Goal: Information Seeking & Learning: Check status

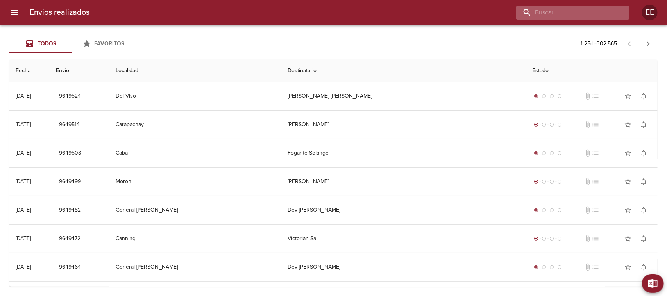
click at [575, 14] on input "buscar" at bounding box center [566, 13] width 100 height 14
paste input "[PERSON_NAME]"
type input "[PERSON_NAME]"
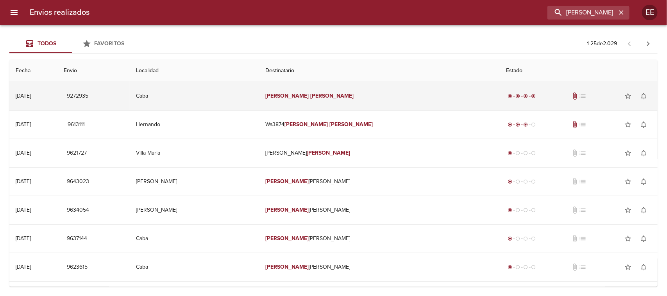
click at [259, 96] on td "Caba" at bounding box center [195, 96] width 130 height 28
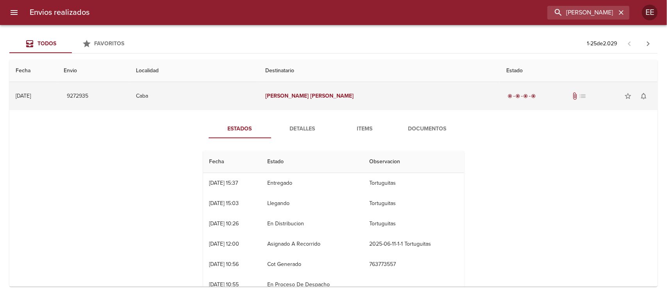
click at [259, 100] on td "Caba" at bounding box center [195, 96] width 130 height 28
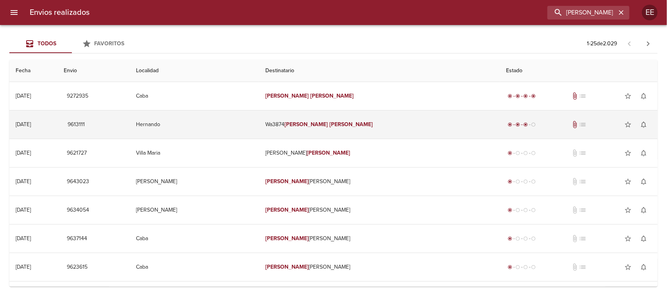
click at [259, 123] on td "Hernando" at bounding box center [195, 125] width 130 height 28
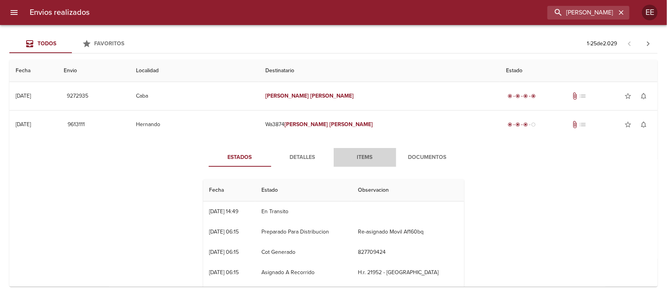
click at [354, 153] on span "Items" at bounding box center [364, 158] width 53 height 10
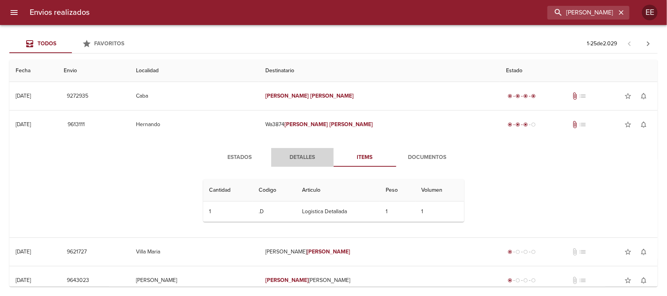
click at [304, 155] on span "Detalles" at bounding box center [302, 158] width 53 height 10
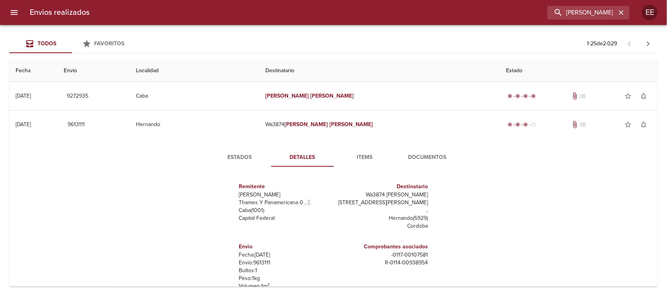
click at [418, 162] on span "Documentos" at bounding box center [427, 158] width 53 height 10
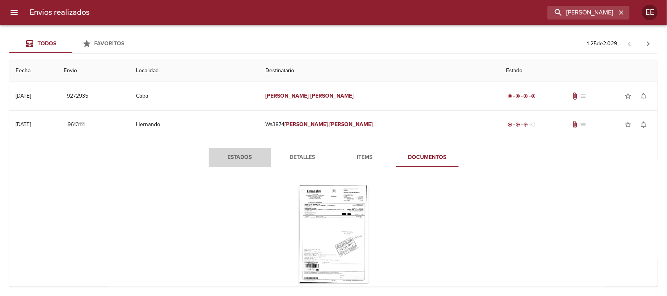
click at [240, 153] on span "Estados" at bounding box center [239, 158] width 53 height 10
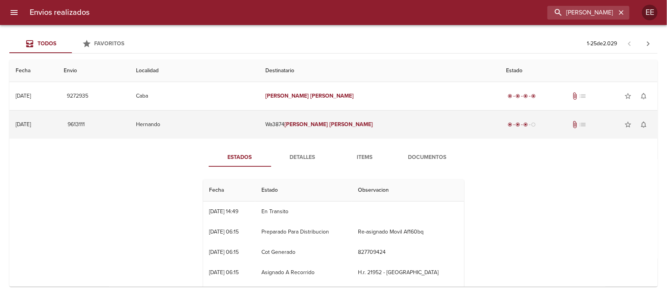
click at [259, 127] on td "Hernando" at bounding box center [195, 125] width 130 height 28
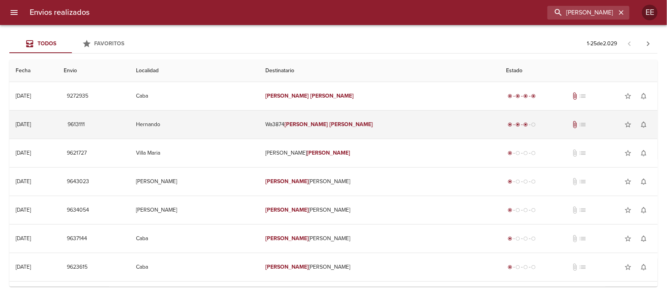
click at [244, 129] on td "Hernando" at bounding box center [195, 125] width 130 height 28
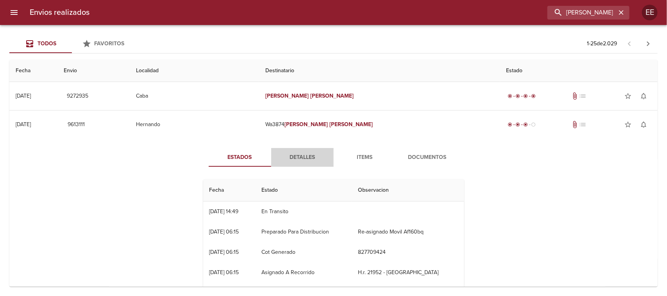
click at [297, 159] on span "Detalles" at bounding box center [302, 158] width 53 height 10
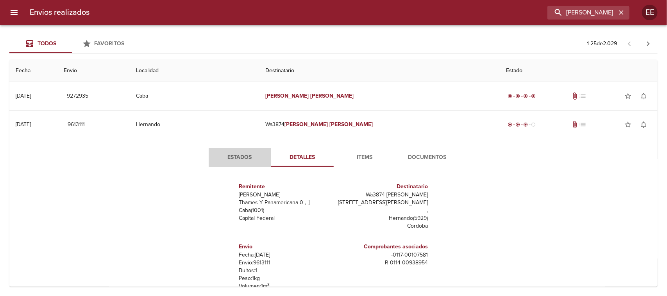
click at [226, 153] on span "Estados" at bounding box center [239, 158] width 53 height 10
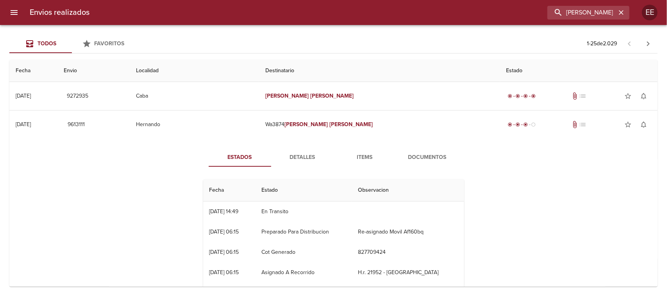
click at [295, 159] on span "Detalles" at bounding box center [302, 158] width 53 height 10
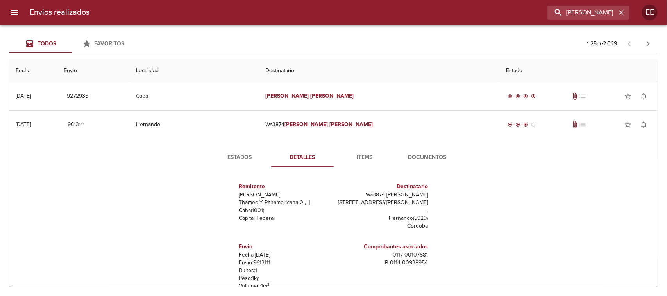
scroll to position [98, 0]
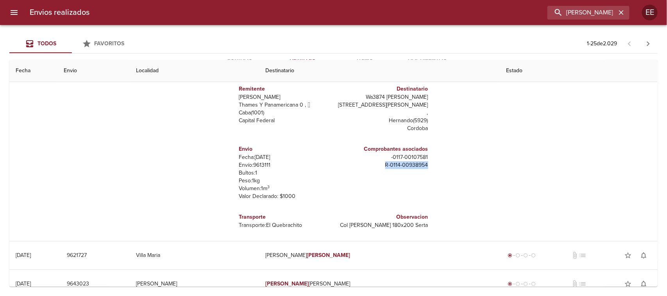
drag, startPoint x: 383, startPoint y: 159, endPoint x: 441, endPoint y: 155, distance: 58.7
click at [441, 155] on div "Remitente Wamaro [PERSON_NAME] Y Panamericana 0 ,   Caba ( 1001 ) Capital Feder…" at bounding box center [333, 153] width 267 height 156
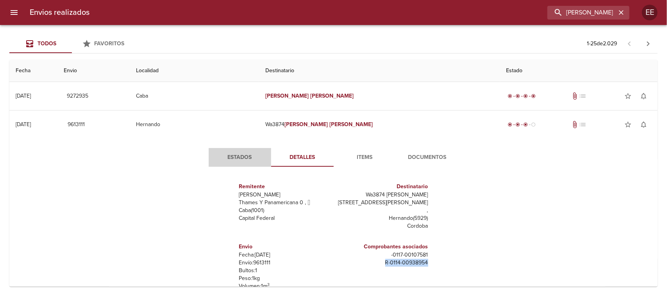
click at [234, 154] on span "Estados" at bounding box center [239, 158] width 53 height 10
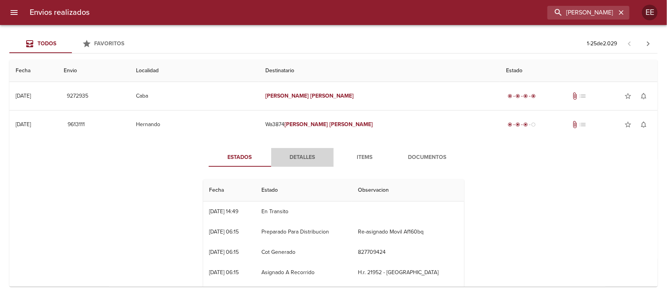
click at [300, 154] on span "Detalles" at bounding box center [302, 158] width 53 height 10
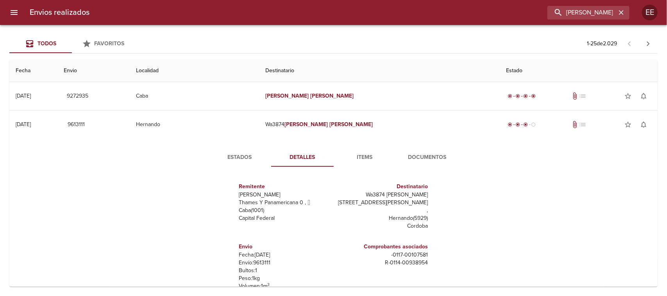
scroll to position [98, 0]
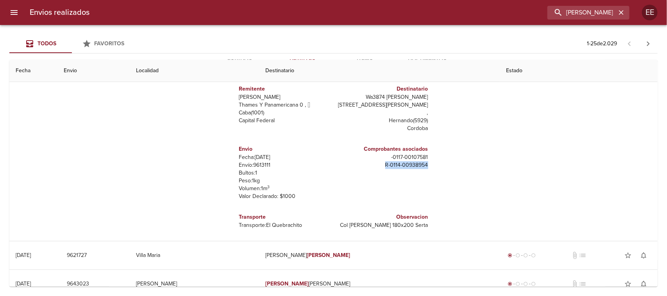
drag, startPoint x: 381, startPoint y: 159, endPoint x: 436, endPoint y: 160, distance: 55.1
click at [436, 160] on div "Remitente Wamaro [PERSON_NAME] Y Panamericana 0 ,   Caba ( 1001 ) Capital Feder…" at bounding box center [333, 153] width 267 height 156
copy p "R - 0114 - 00938954"
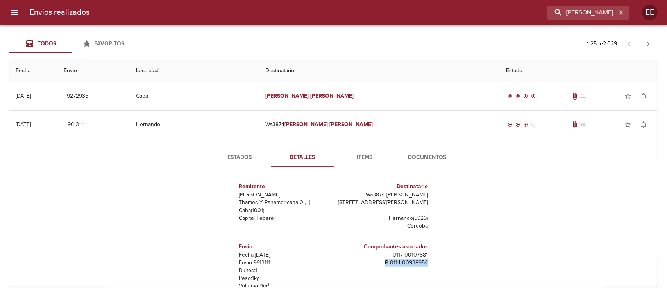
click at [359, 153] on span "Items" at bounding box center [364, 158] width 53 height 10
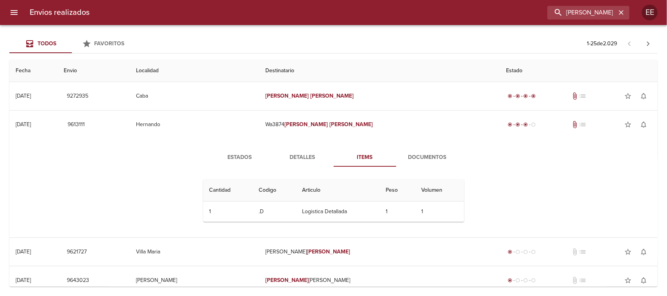
drag, startPoint x: 307, startPoint y: 153, endPoint x: 280, endPoint y: 153, distance: 27.0
click at [307, 153] on span "Detalles" at bounding box center [302, 158] width 53 height 10
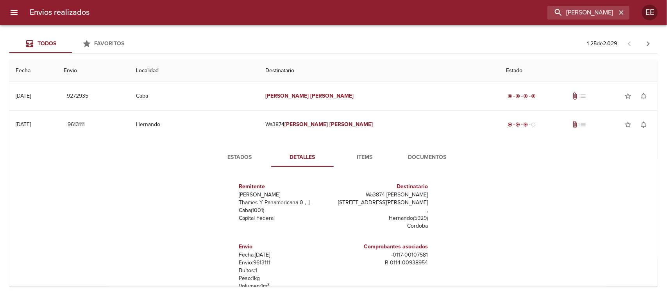
scroll to position [98, 0]
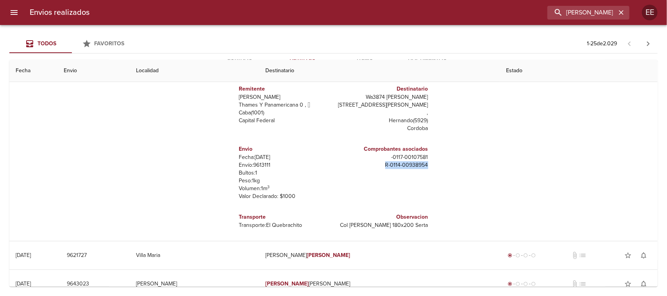
drag, startPoint x: 411, startPoint y: 159, endPoint x: 450, endPoint y: 159, distance: 39.1
click at [450, 159] on div "Remitente Wamaro [PERSON_NAME] Y Panamericana 0 ,   Caba ( 1001 ) Capital Feder…" at bounding box center [333, 153] width 267 height 156
copy p "R - 0114 - 00938954"
